Goal: Task Accomplishment & Management: Manage account settings

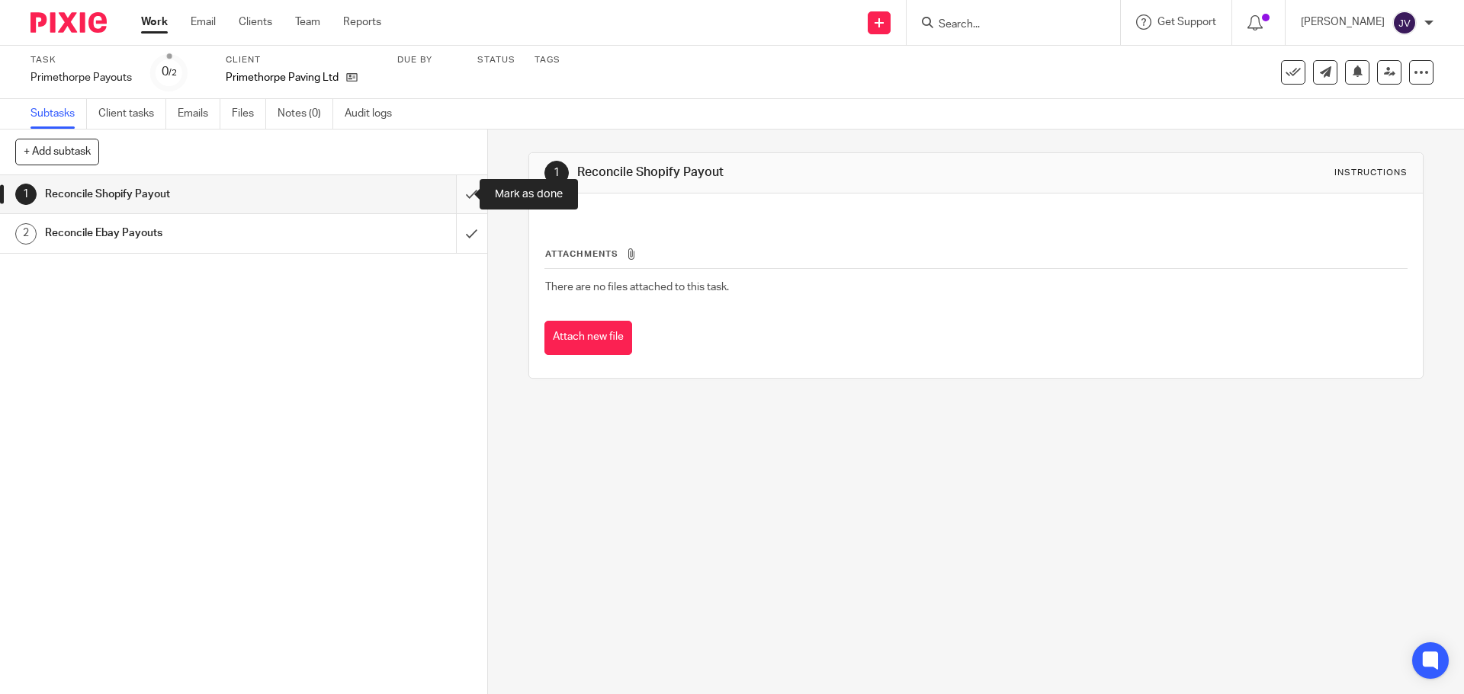
drag, startPoint x: 447, startPoint y: 186, endPoint x: 454, endPoint y: 209, distance: 23.9
click at [447, 186] on input "submit" at bounding box center [243, 194] width 487 height 38
click at [464, 237] on input "submit" at bounding box center [243, 233] width 487 height 38
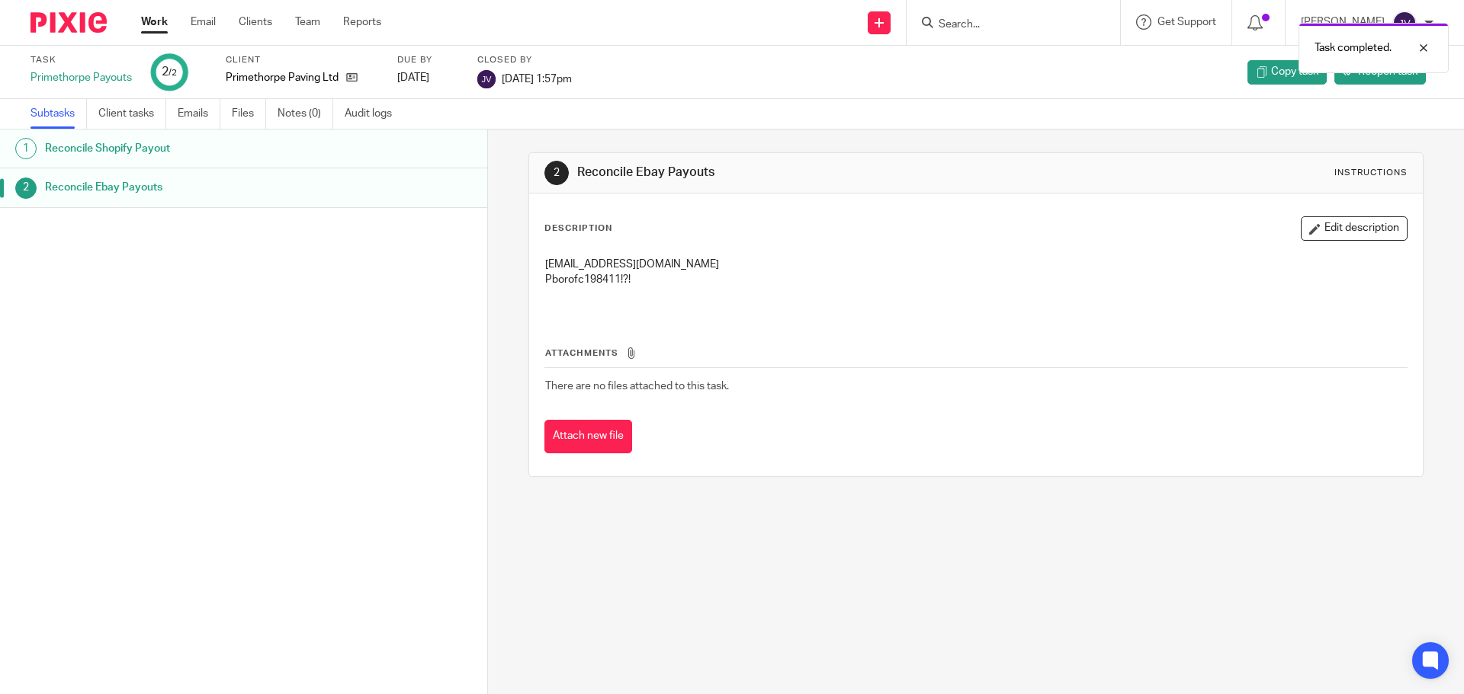
click at [95, 20] on img at bounding box center [68, 22] width 76 height 21
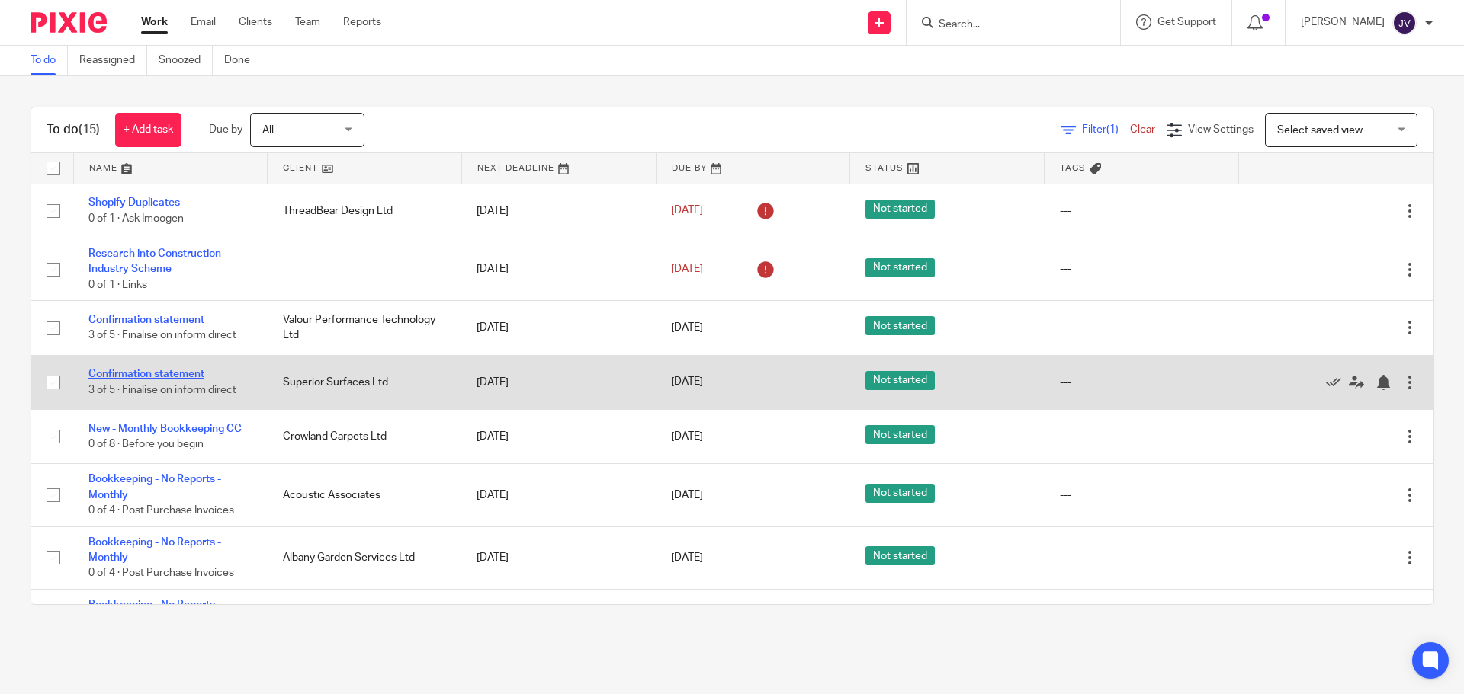
click at [188, 375] on link "Confirmation statement" at bounding box center [146, 374] width 116 height 11
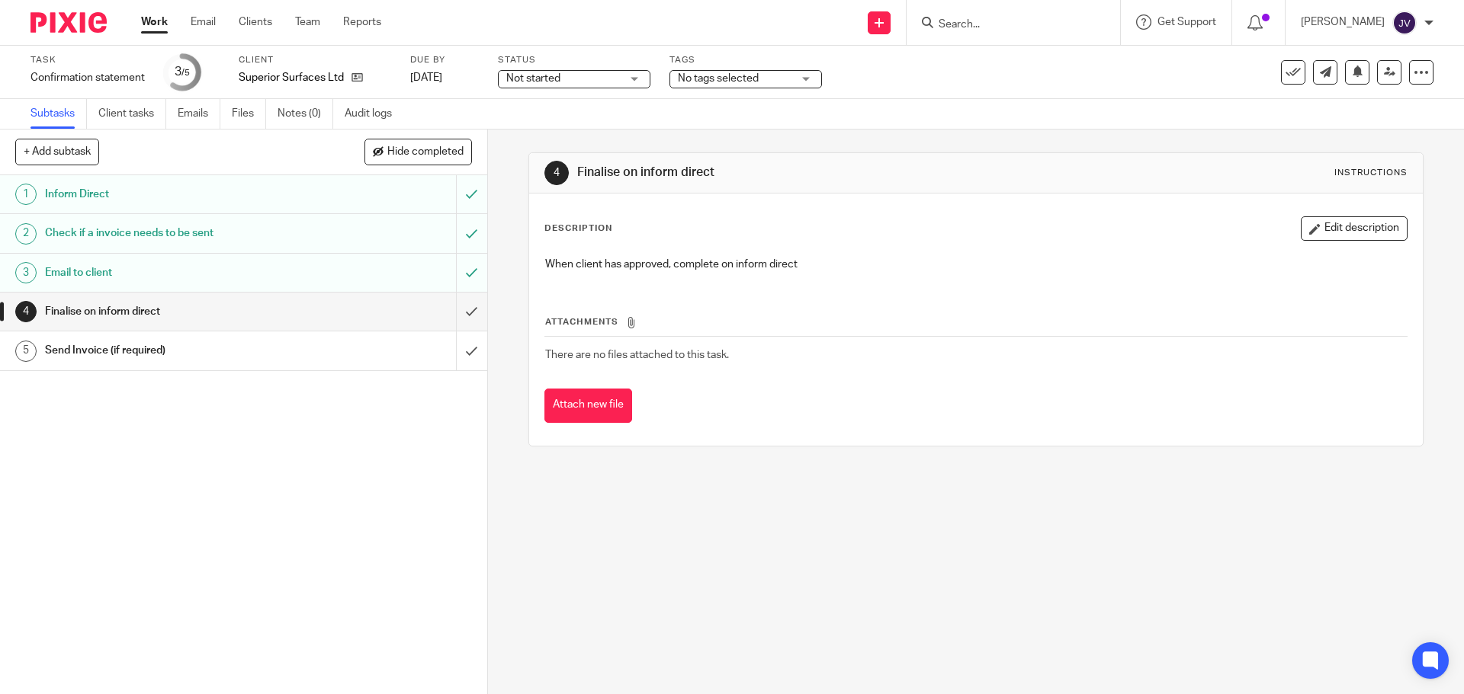
click at [52, 27] on img at bounding box center [68, 22] width 76 height 21
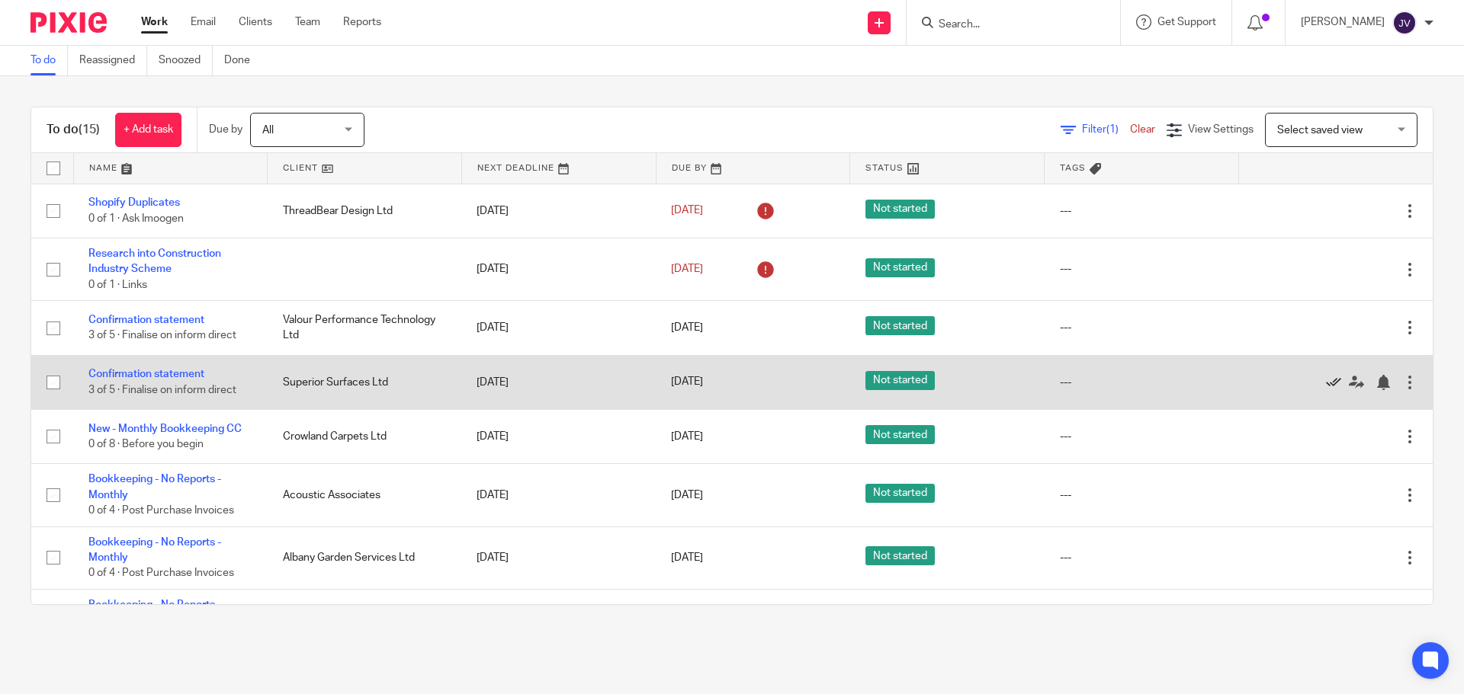
click at [1326, 379] on icon at bounding box center [1333, 382] width 15 height 15
